Goal: Task Accomplishment & Management: Manage account settings

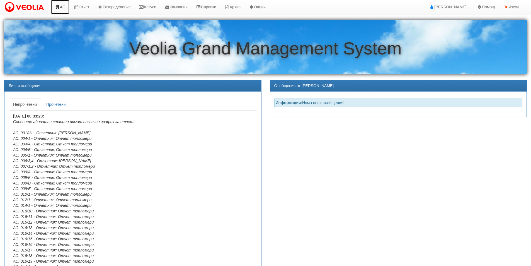
click at [63, 9] on link "АС" at bounding box center [60, 7] width 19 height 14
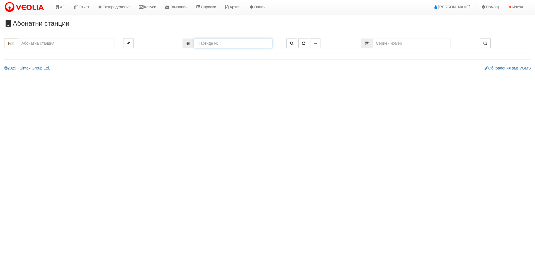
click at [213, 45] on input "number" at bounding box center [233, 42] width 78 height 9
type input "24164"
type input "213/2 - "ТЕХЕМ СЪРВИСИС" ЕООД"
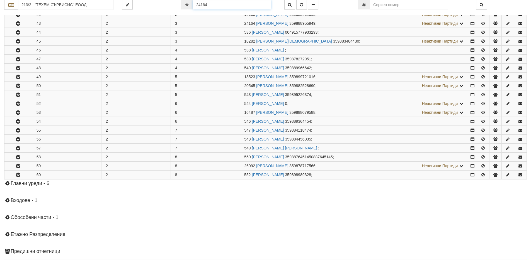
scroll to position [164, 0]
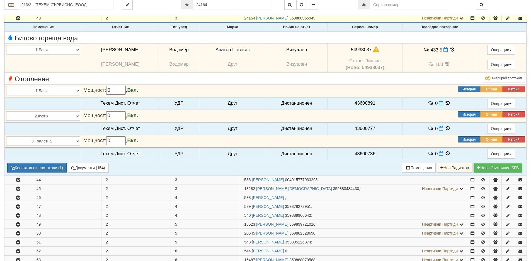
click at [449, 48] on icon at bounding box center [452, 49] width 6 height 5
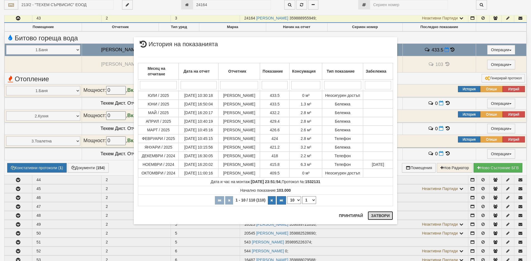
click at [374, 214] on button "Затвори" at bounding box center [379, 215] width 25 height 9
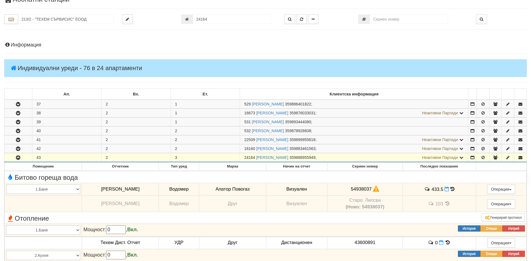
scroll to position [0, 0]
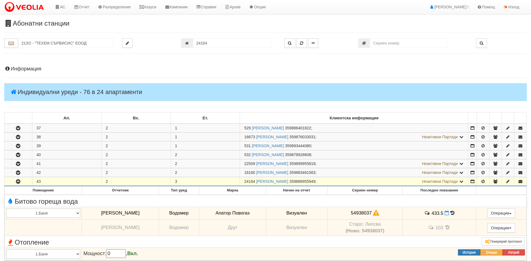
click at [16, 182] on icon "button" at bounding box center [18, 182] width 7 height 4
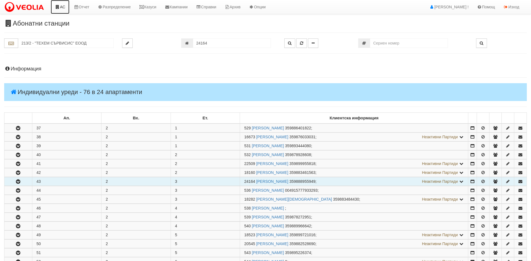
click at [64, 8] on link "АС" at bounding box center [60, 7] width 19 height 14
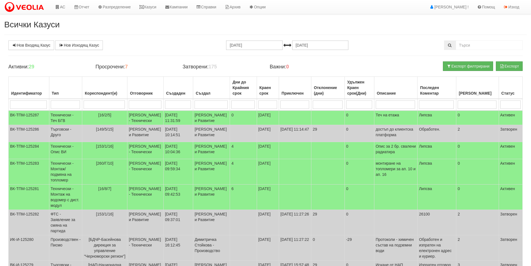
select select "40"
click at [21, 9] on img at bounding box center [25, 7] width 42 height 12
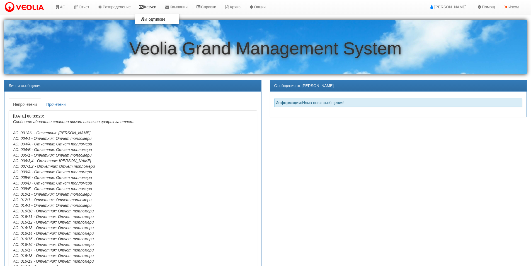
click at [154, 8] on link "Казуси" at bounding box center [148, 7] width 26 height 14
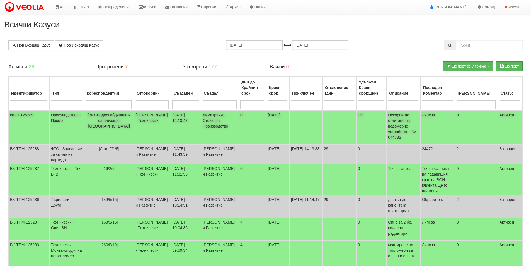
click at [405, 129] on p "Некоректно отчитане на водомерно устройство - № 044732" at bounding box center [403, 126] width 31 height 28
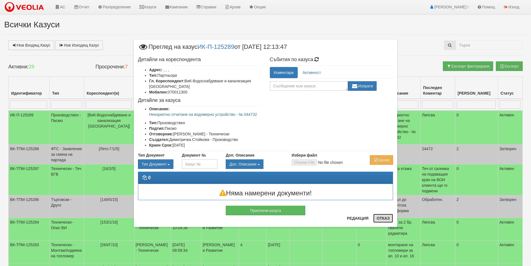
click at [380, 220] on button "Отказ" at bounding box center [383, 217] width 20 height 9
